Goal: Task Accomplishment & Management: Complete application form

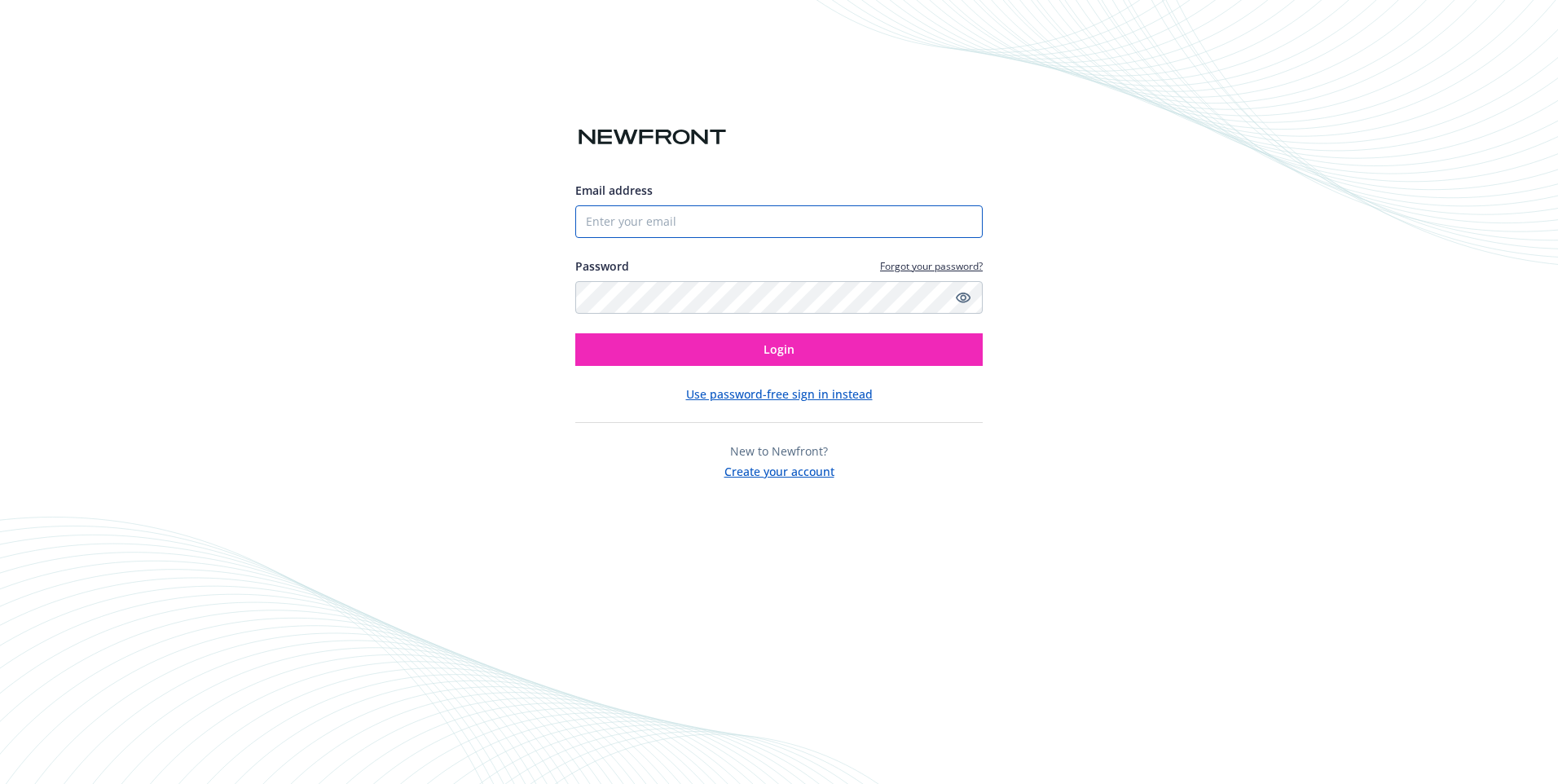
click at [710, 227] on input "Email address" at bounding box center [779, 221] width 407 height 32
click at [696, 222] on input "Email address" at bounding box center [779, 221] width 407 height 32
paste input "Lorena.calvillo@scheidfamilywines.com"
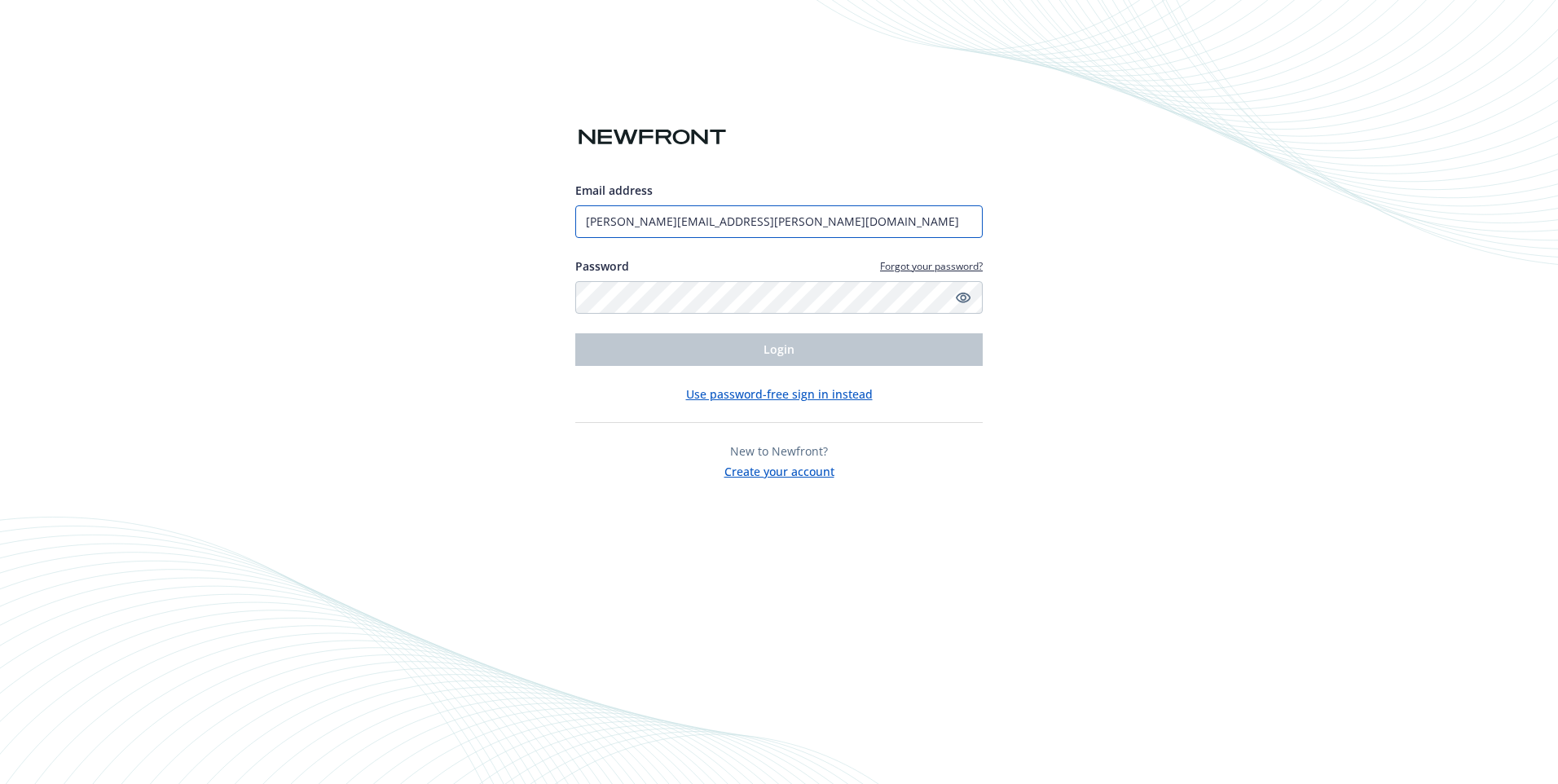
type input "Lorena.calvillo@scheidfamilywines.com"
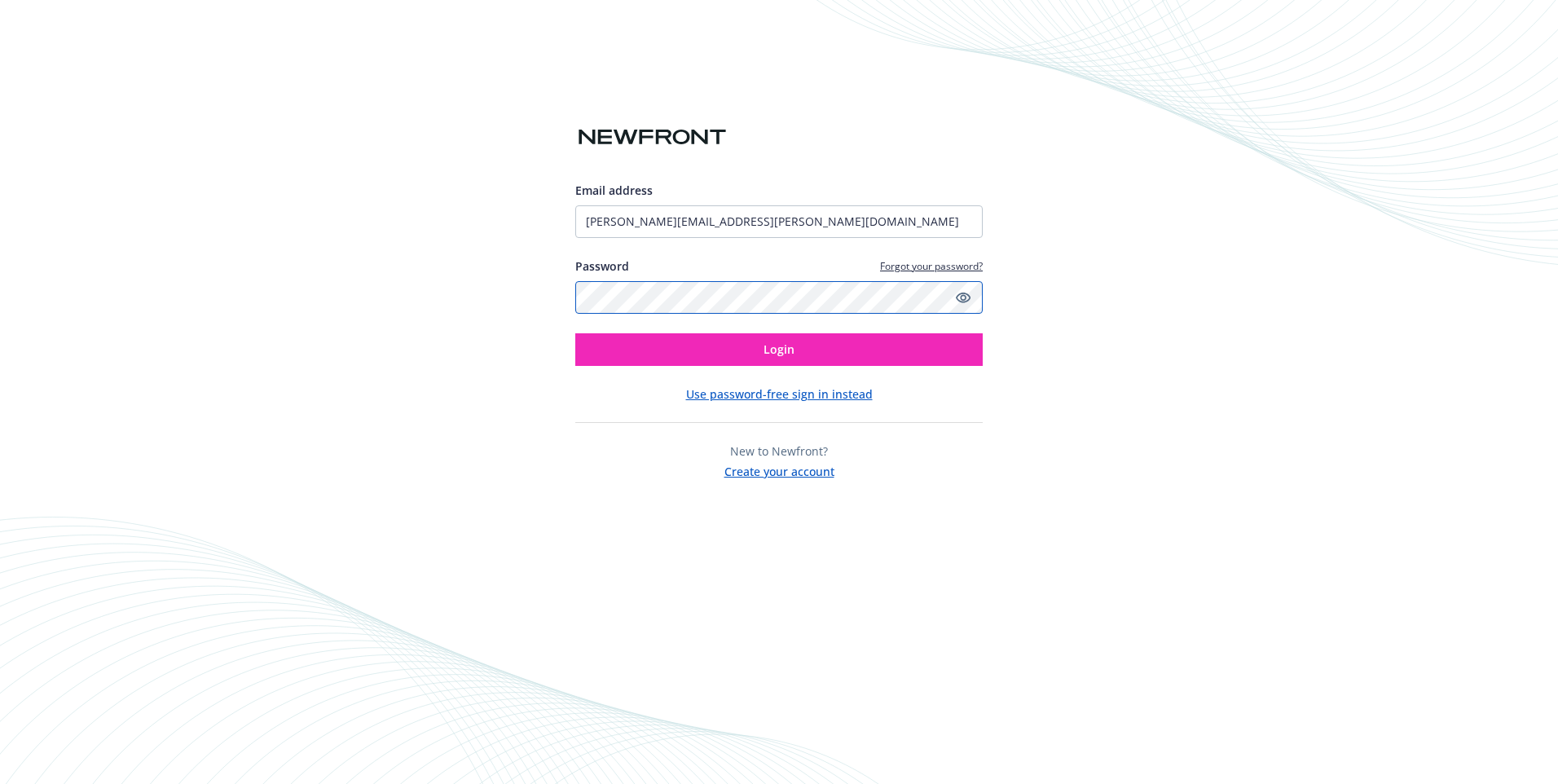
click at [575, 333] on button "Login" at bounding box center [779, 350] width 407 height 32
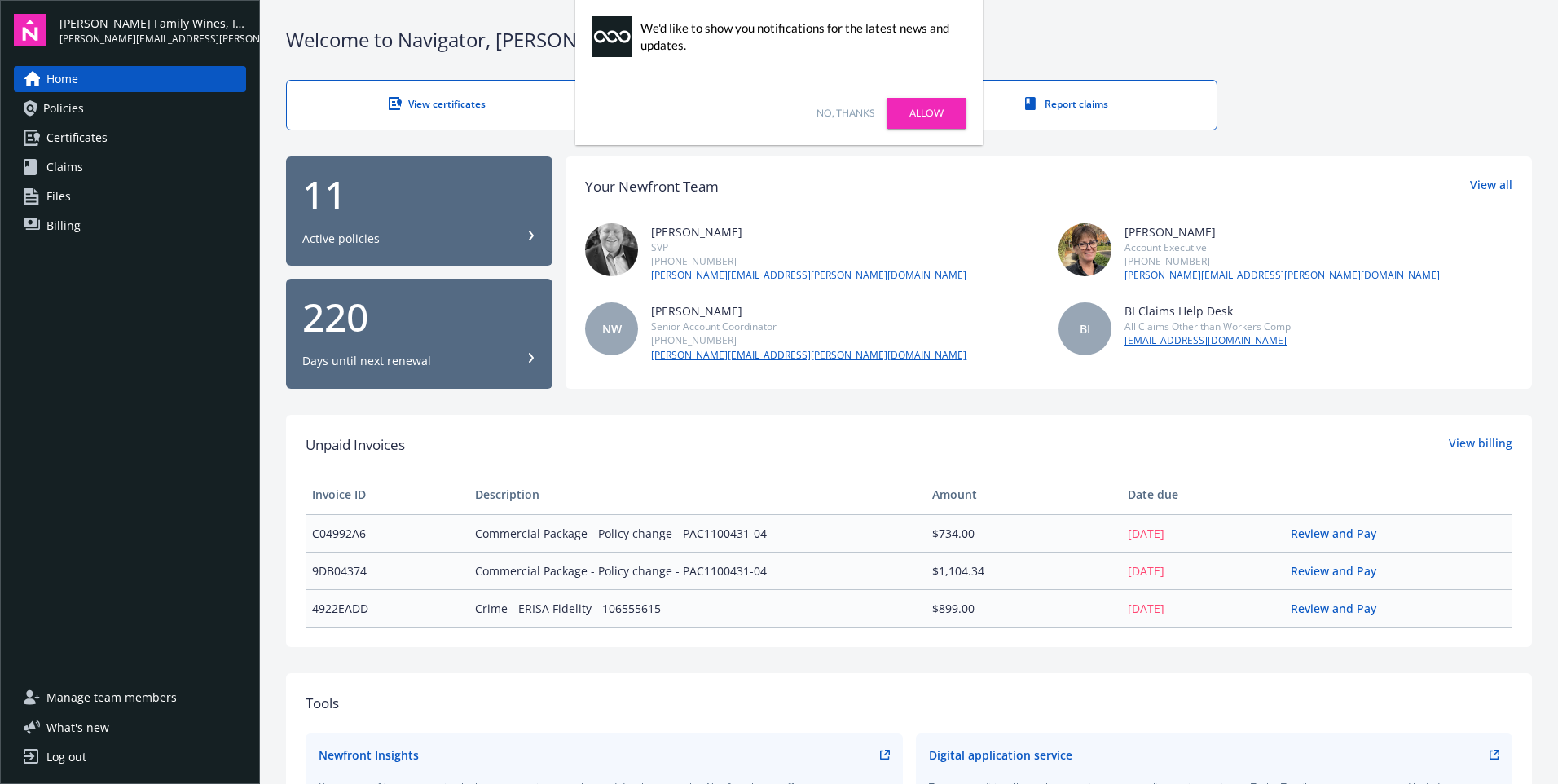
drag, startPoint x: 848, startPoint y: 113, endPoint x: 829, endPoint y: 117, distance: 19.4
click at [848, 113] on link "No, thanks" at bounding box center [845, 113] width 58 height 14
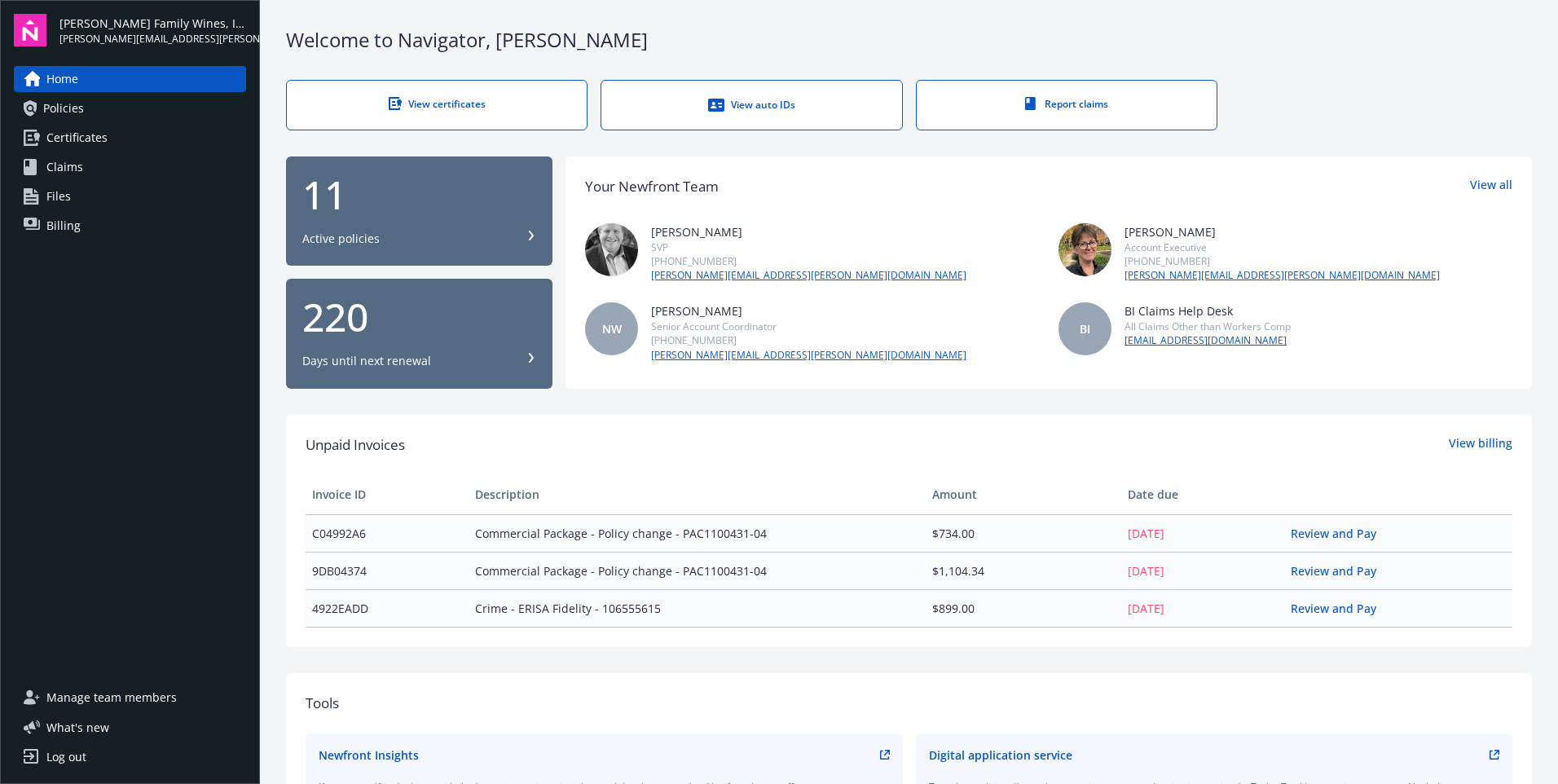
click at [500, 122] on link "View certificates" at bounding box center [436, 105] width 301 height 51
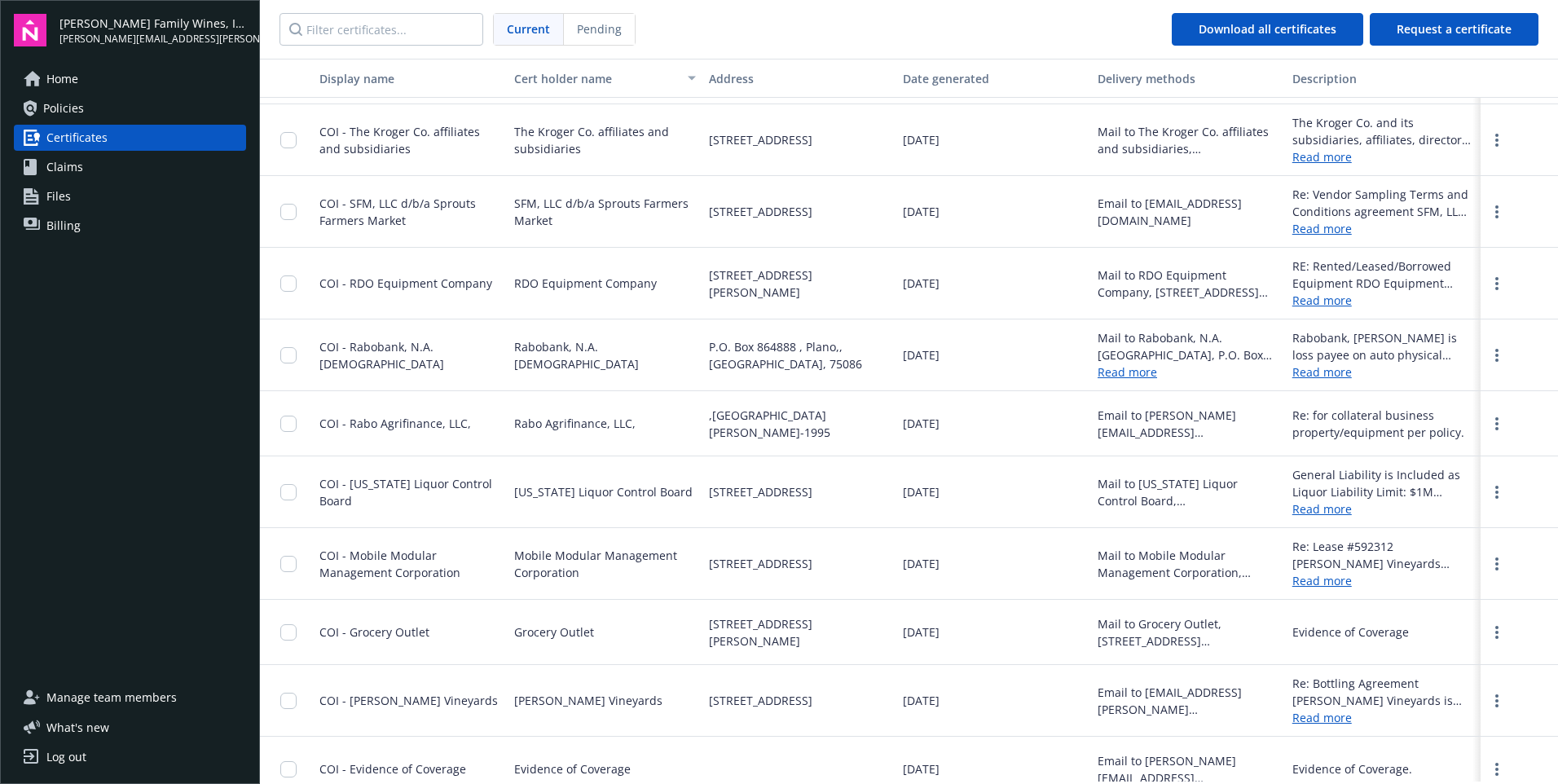
scroll to position [1059, 0]
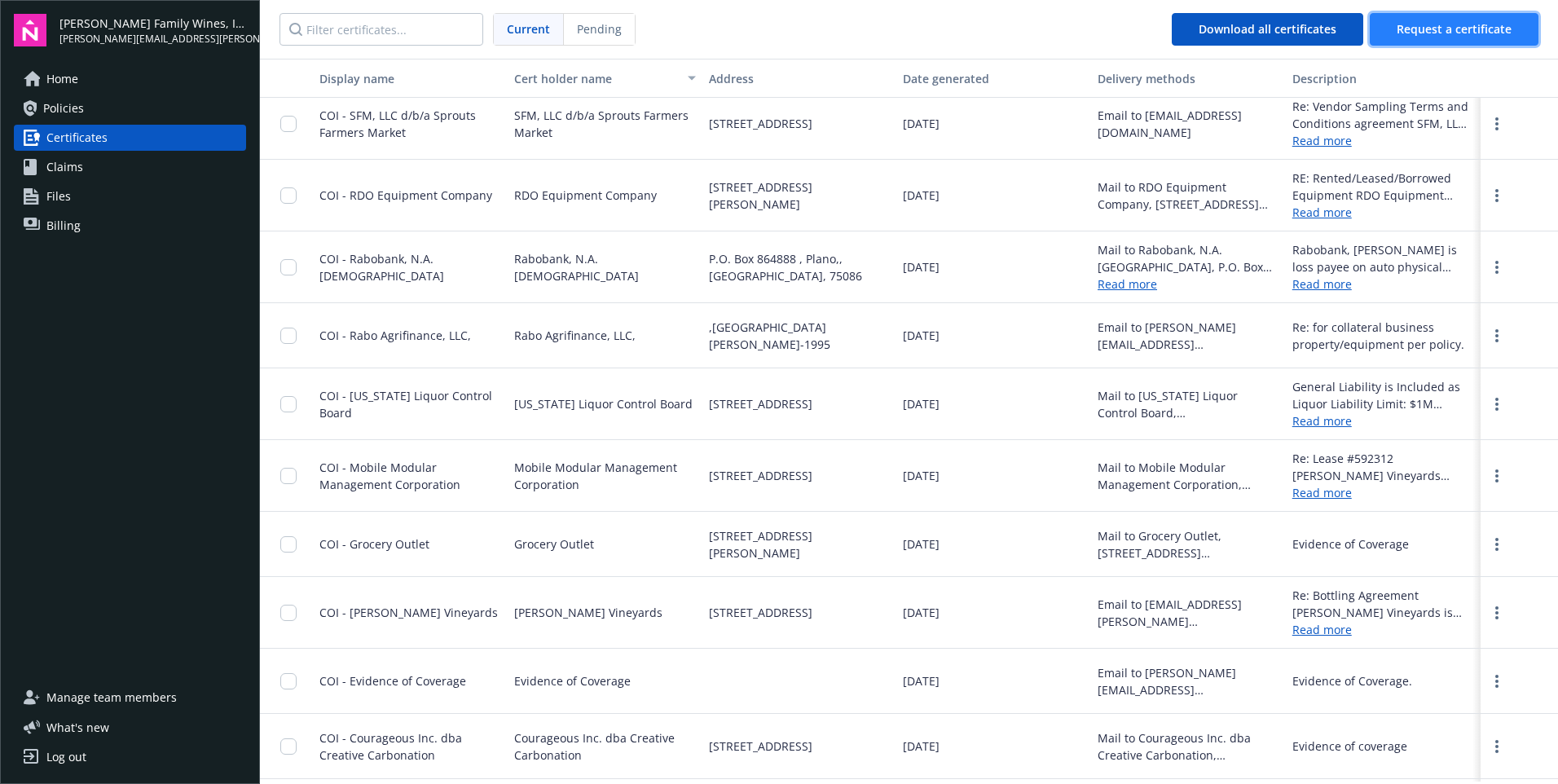
click at [1446, 24] on span "Request a certificate" at bounding box center [1454, 29] width 115 height 15
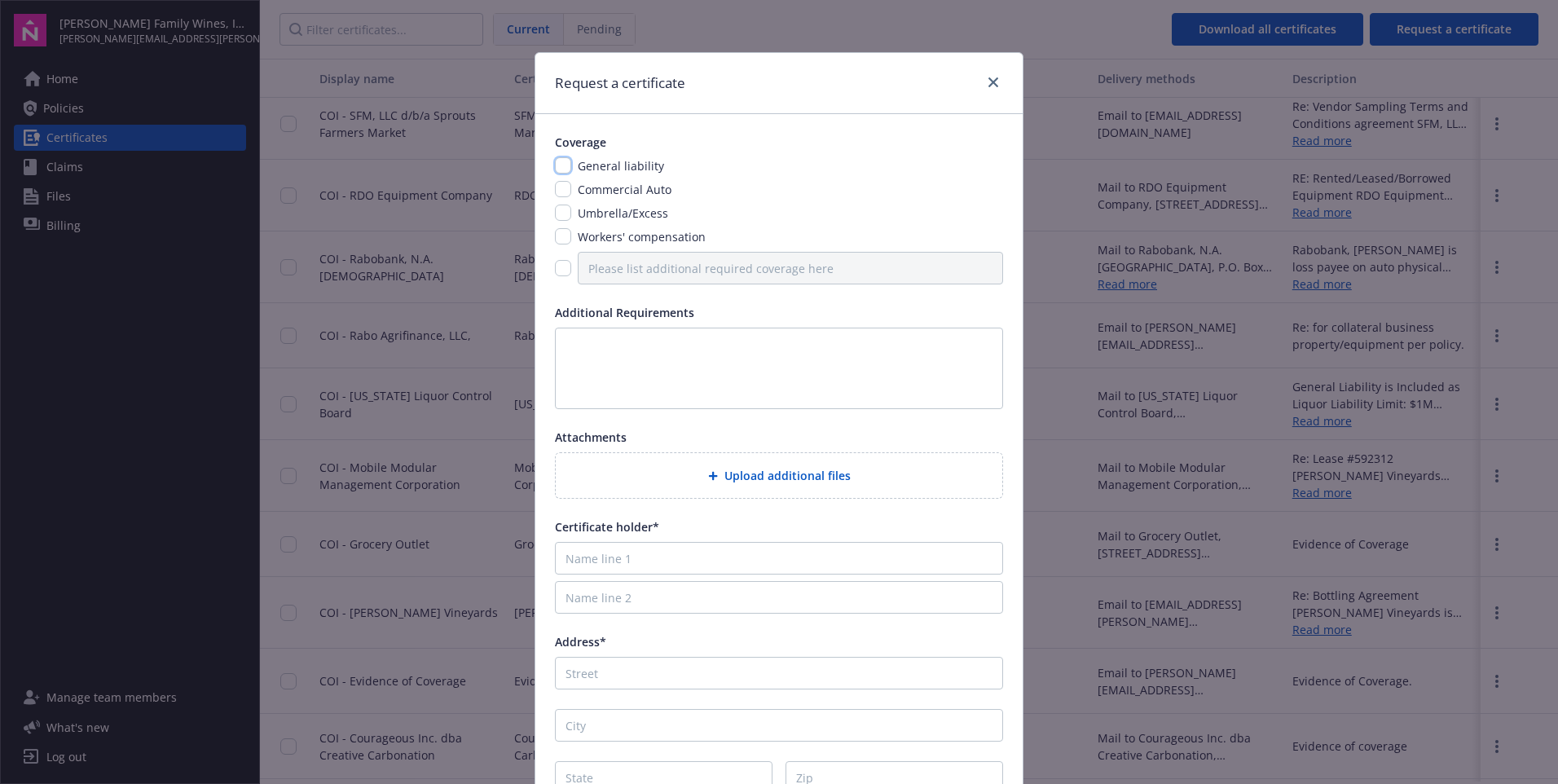
click at [558, 162] on input "checkbox" at bounding box center [563, 165] width 16 height 16
checkbox input "true"
click at [630, 343] on textarea at bounding box center [779, 368] width 448 height 81
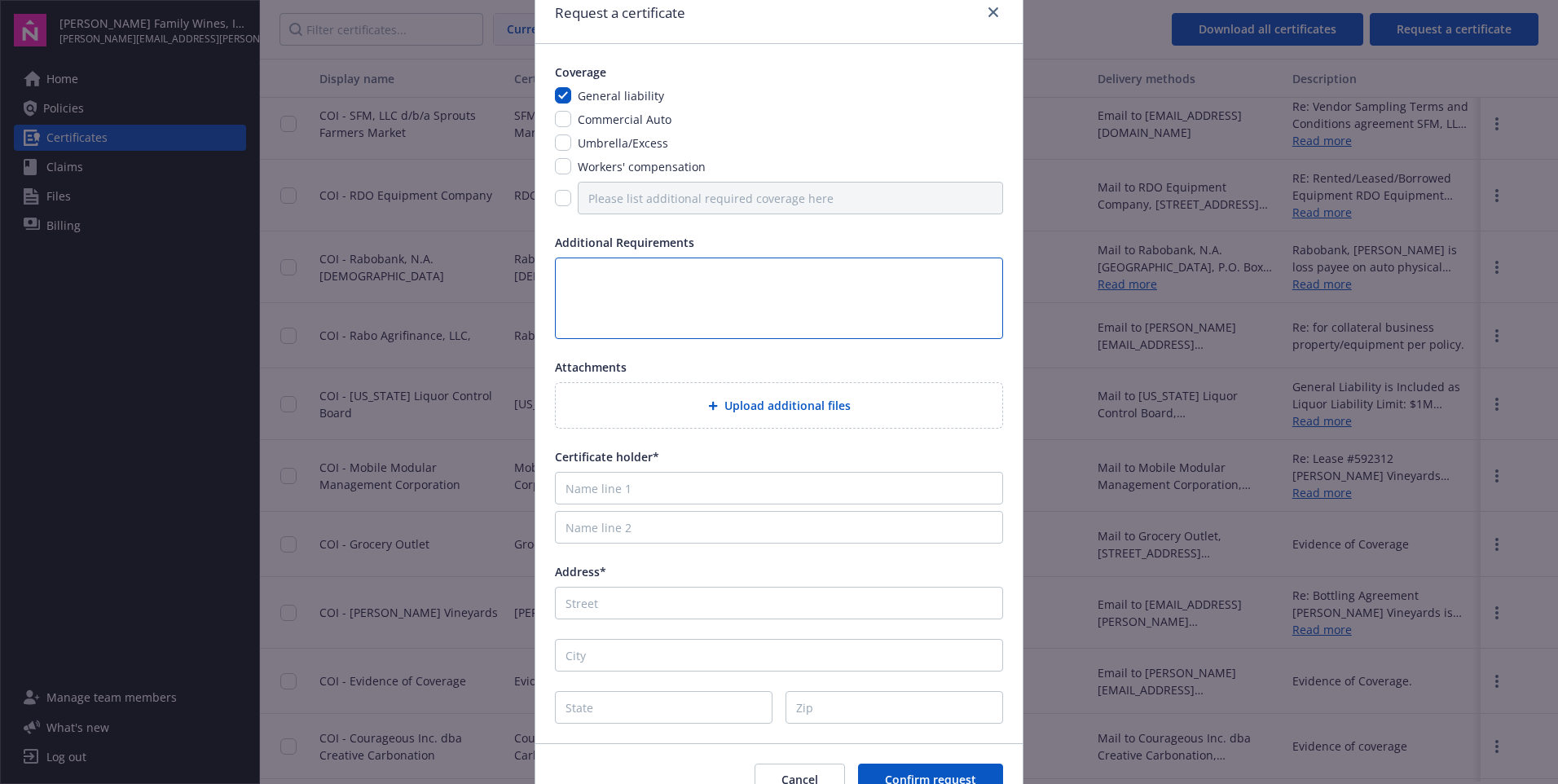
scroll to position [154, 0]
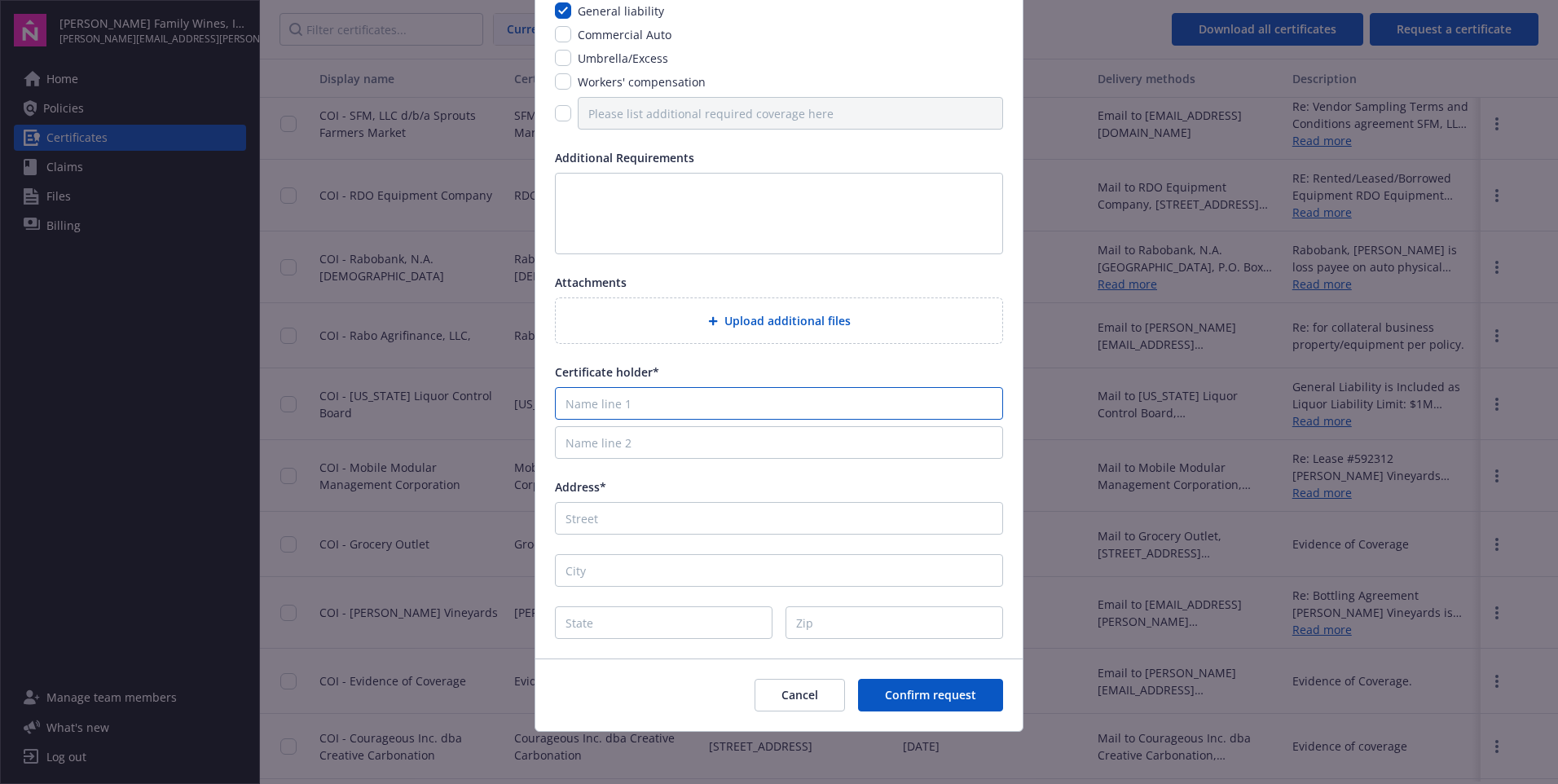
click at [687, 413] on input "Name line 1" at bounding box center [779, 403] width 448 height 32
type input "Fast Forward Ventures, LLC DBA: Fast Forward Events, World of Wine Events, LLC …"
